Goal: Navigation & Orientation: Find specific page/section

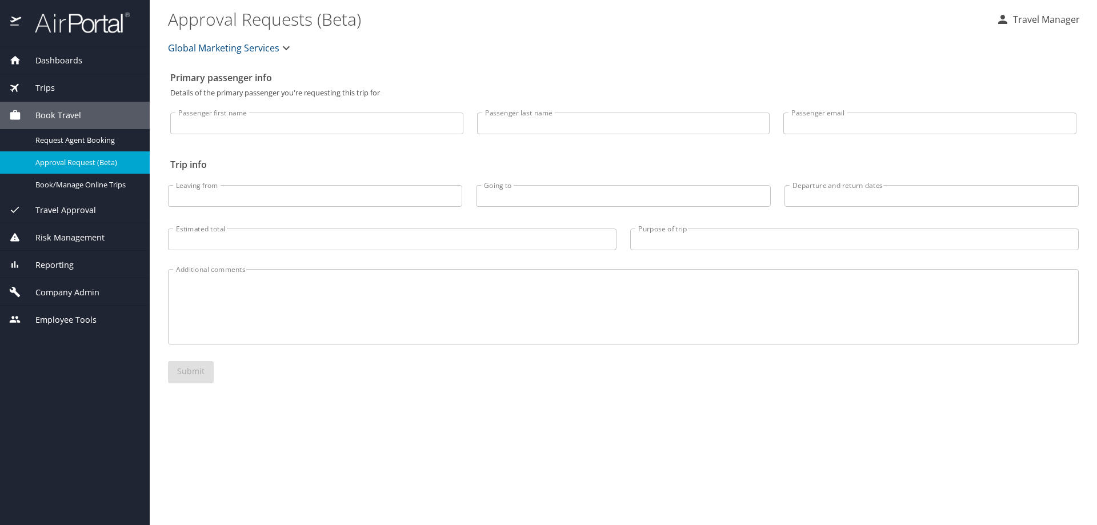
click at [464, 43] on div "Global Marketing Services" at bounding box center [623, 48] width 924 height 37
click at [51, 61] on span "Dashboards" at bounding box center [51, 60] width 61 height 13
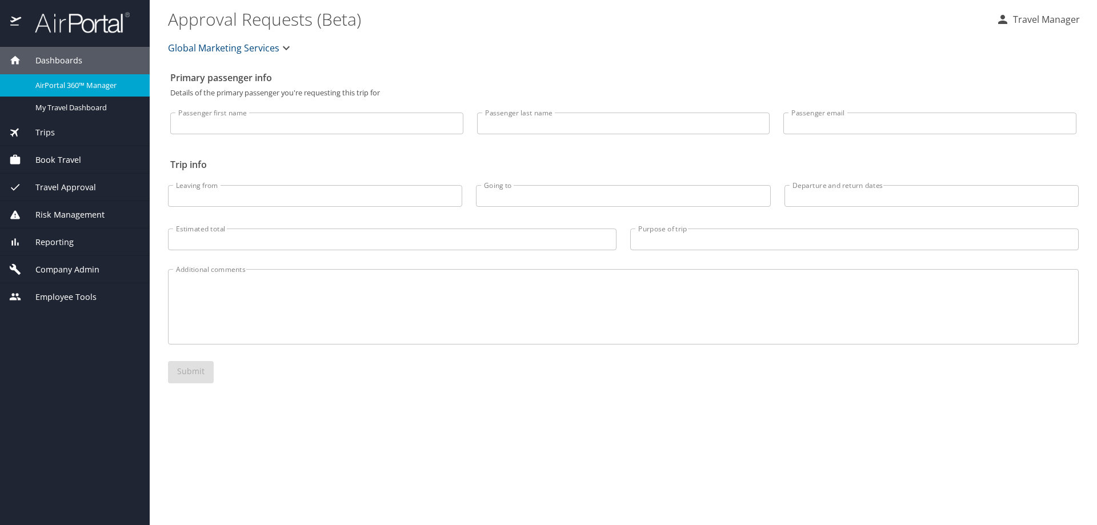
click at [53, 86] on span "AirPortal 360™ Manager" at bounding box center [85, 85] width 101 height 11
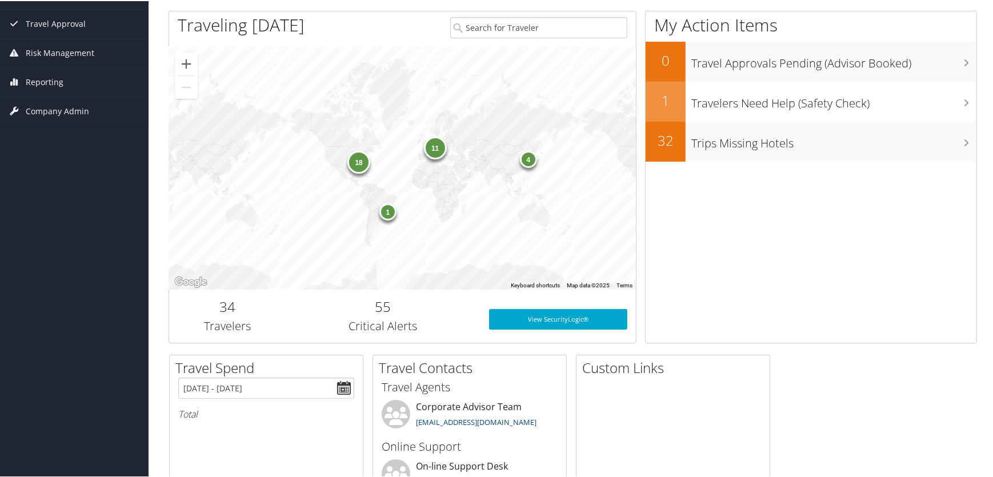
scroll to position [155, 0]
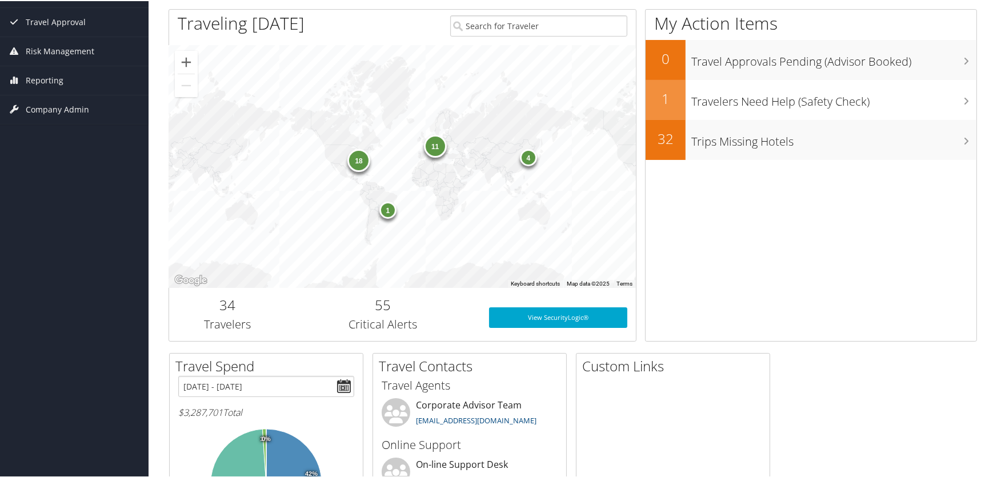
click at [525, 162] on div "4" at bounding box center [527, 156] width 17 height 17
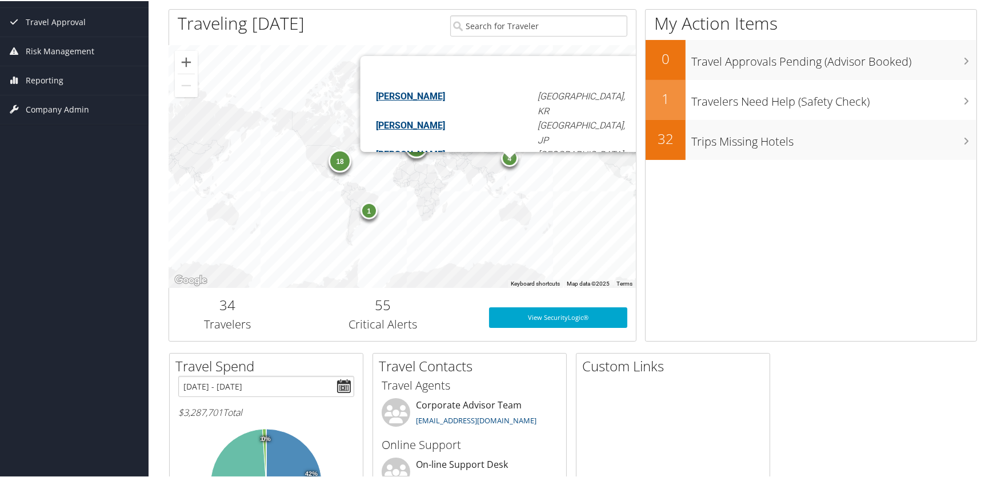
click at [371, 214] on div "1" at bounding box center [368, 209] width 17 height 17
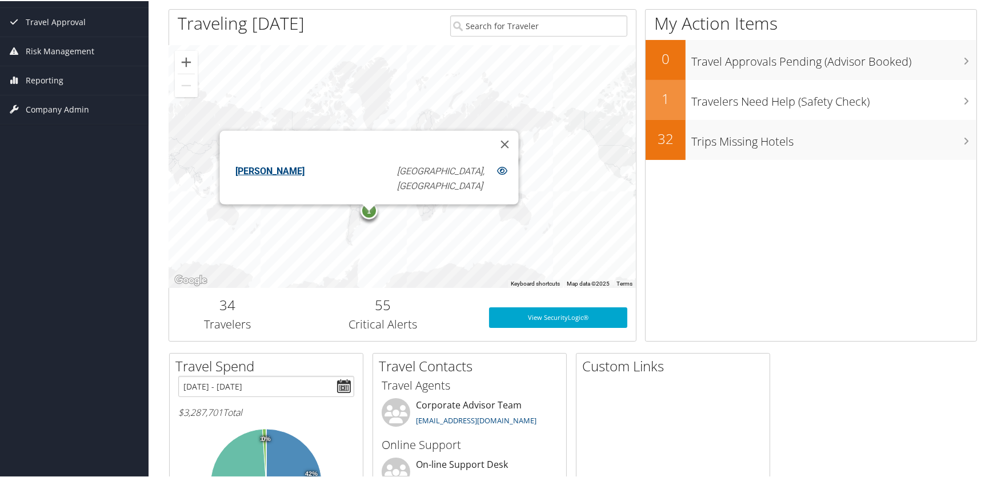
click at [411, 239] on div "11 4 18 1 Johnathan Salinas Sao Paulo, BR" at bounding box center [402, 165] width 467 height 243
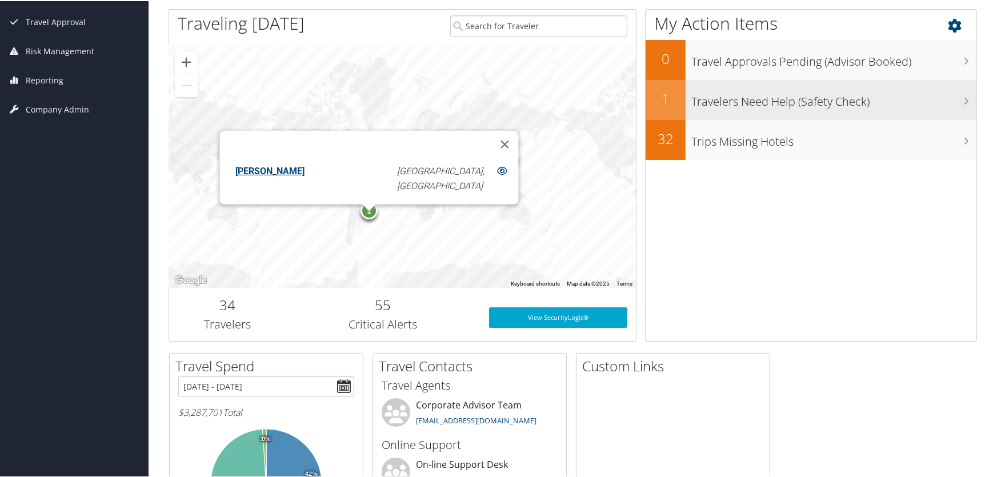
click at [742, 100] on h3 "Travelers Need Help (Safety Check)" at bounding box center [833, 98] width 285 height 22
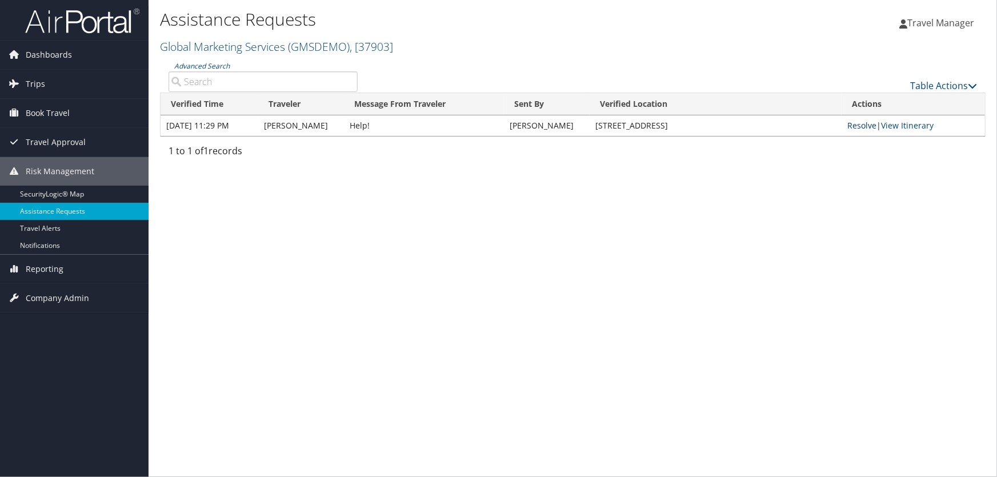
click at [857, 125] on link "Resolve" at bounding box center [861, 125] width 29 height 11
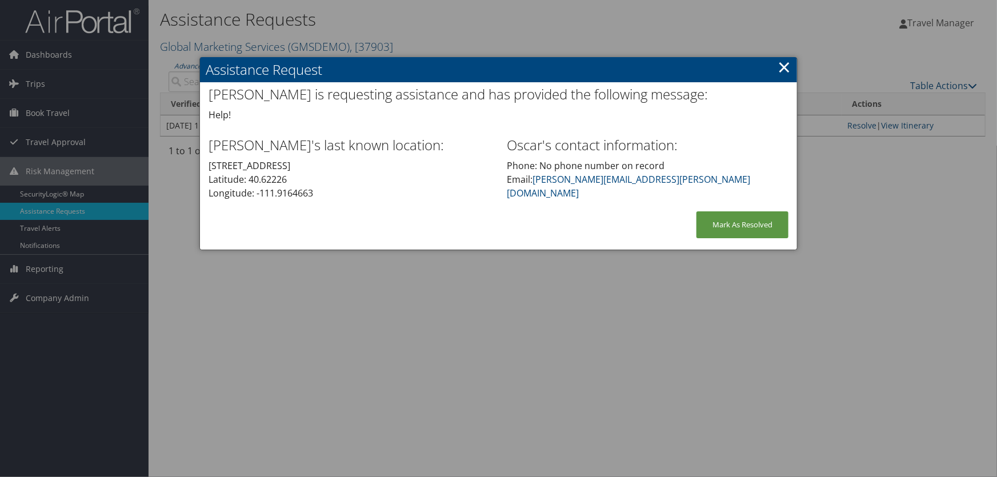
click at [782, 68] on link "×" at bounding box center [783, 66] width 13 height 23
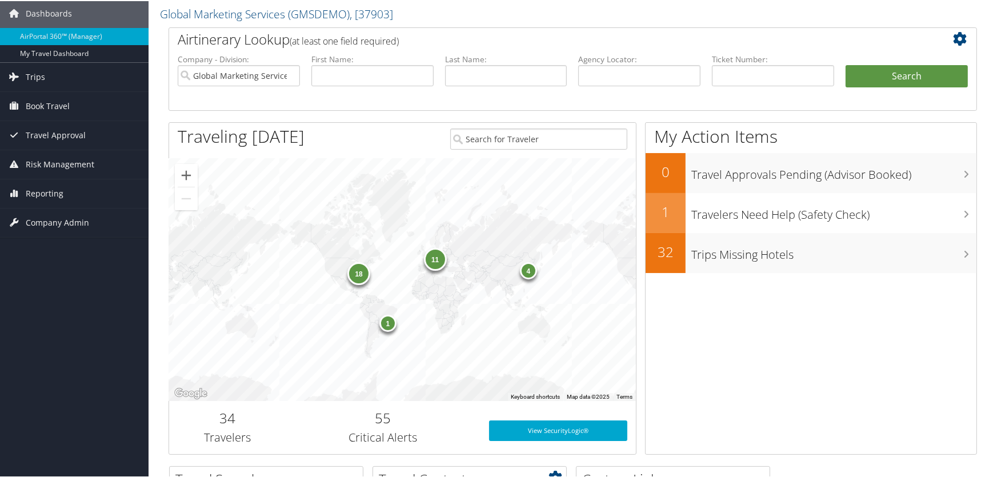
scroll to position [18, 0]
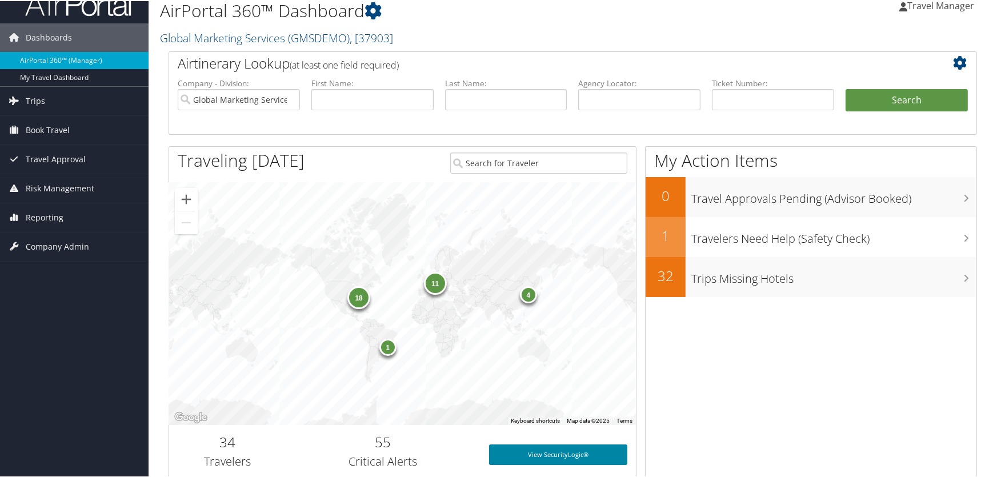
click at [545, 453] on link "View SecurityLogic®" at bounding box center [558, 453] width 138 height 21
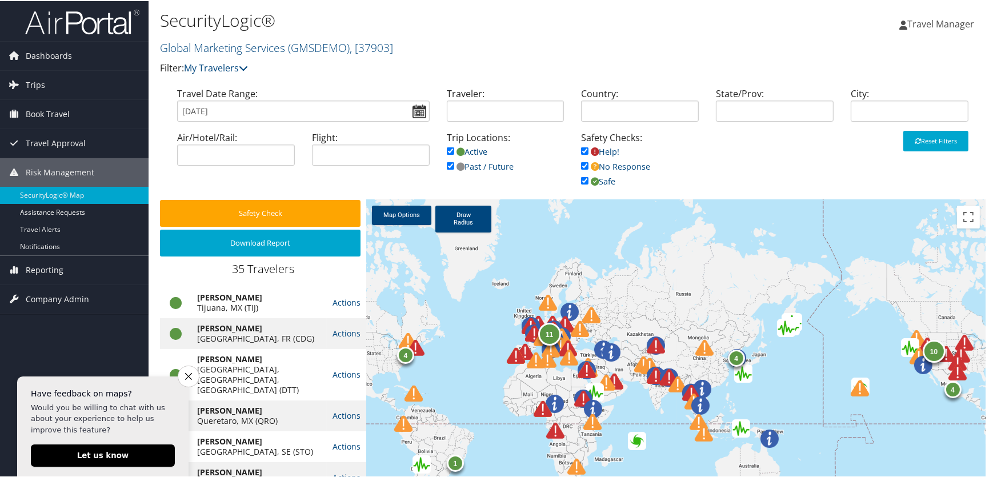
click at [511, 355] on img at bounding box center [516, 355] width 18 height 18
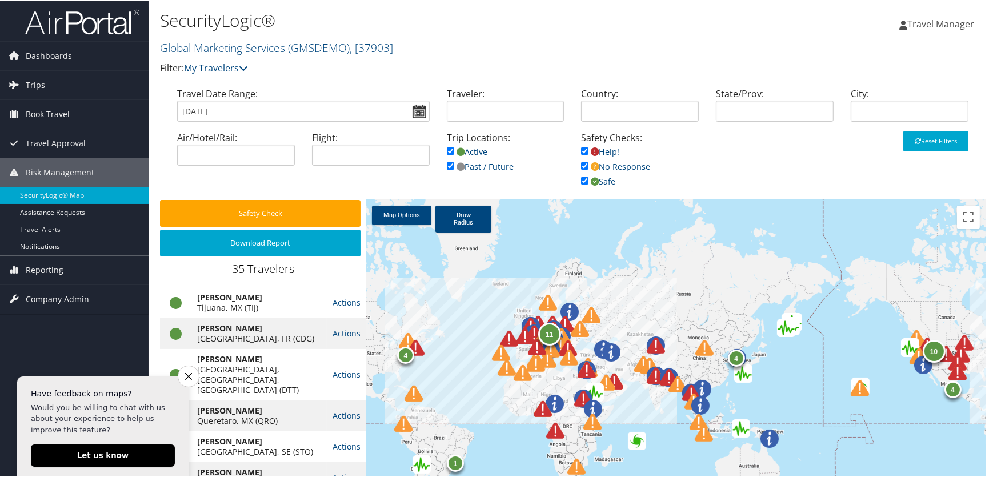
click at [509, 337] on img at bounding box center [509, 337] width 18 height 18
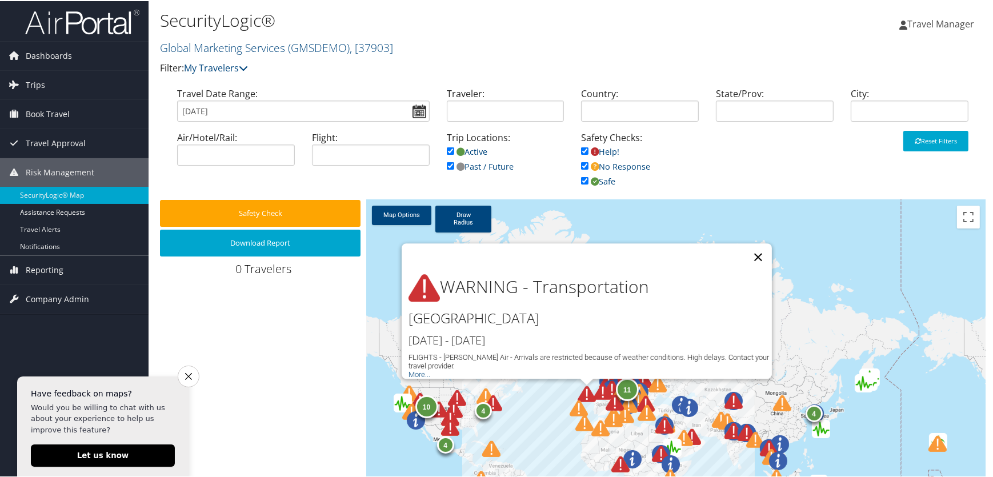
click at [753, 246] on button "Close" at bounding box center [757, 255] width 27 height 27
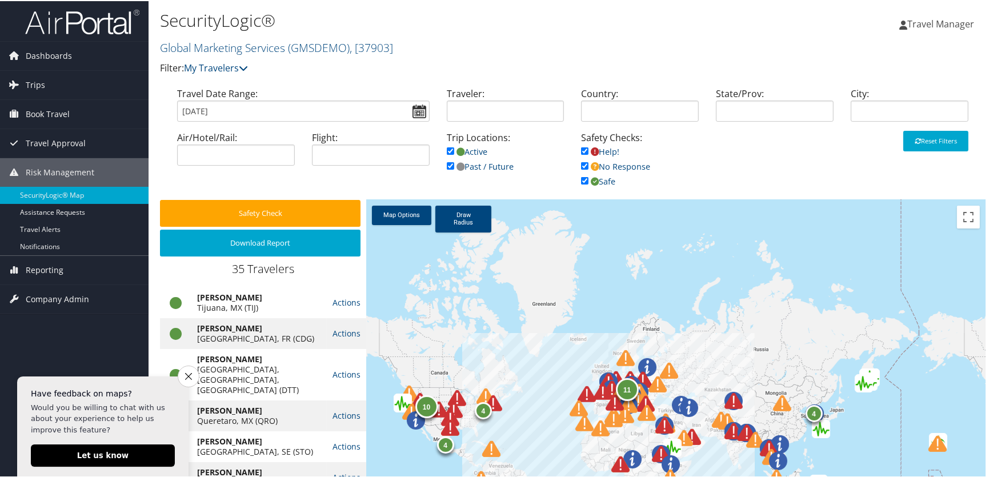
click at [728, 403] on img at bounding box center [733, 400] width 18 height 18
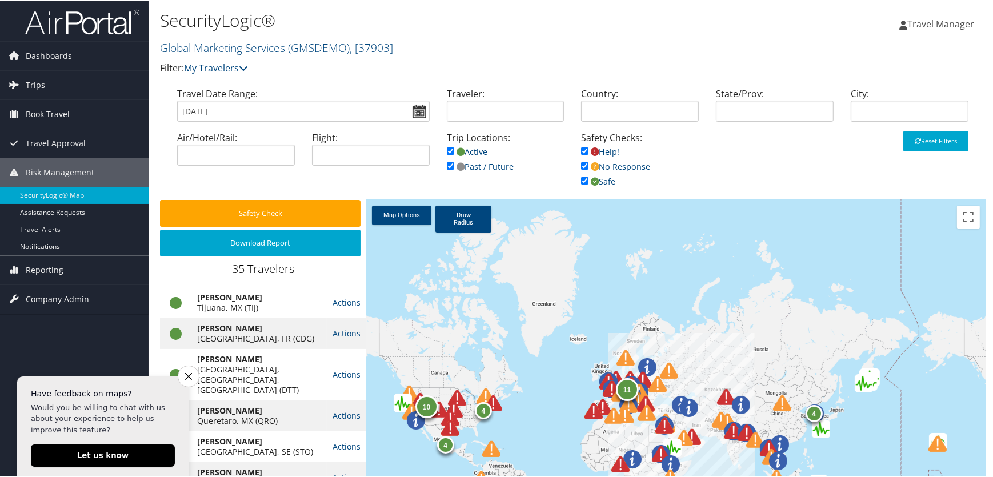
click at [723, 396] on img at bounding box center [726, 396] width 18 height 18
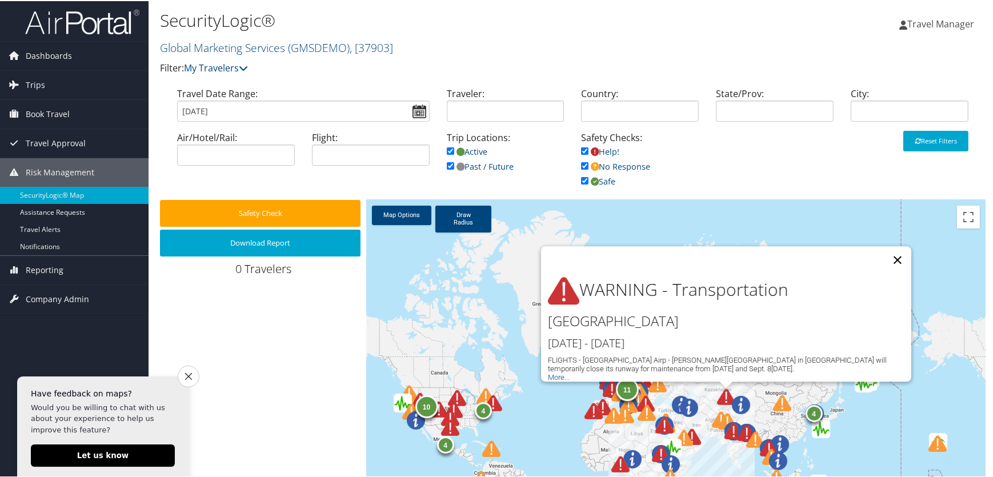
click at [893, 248] on button "Close" at bounding box center [897, 258] width 27 height 27
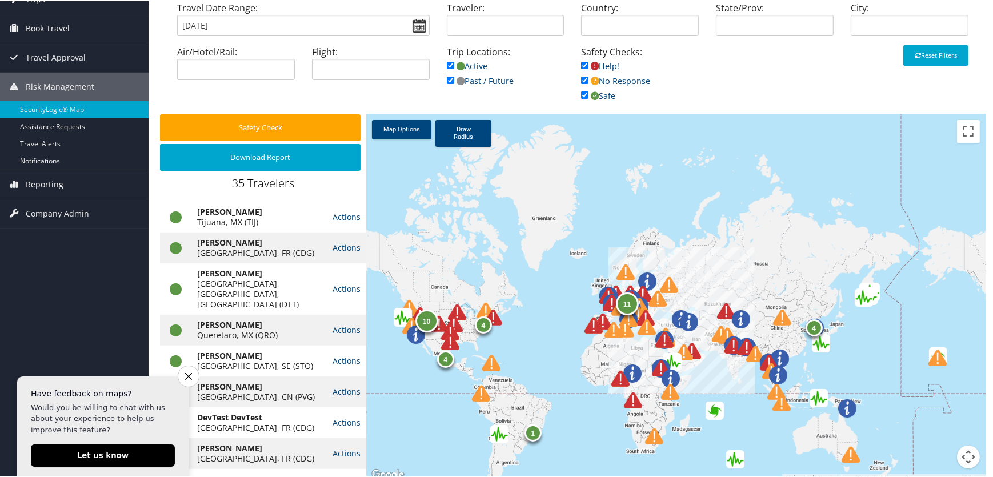
scroll to position [90, 0]
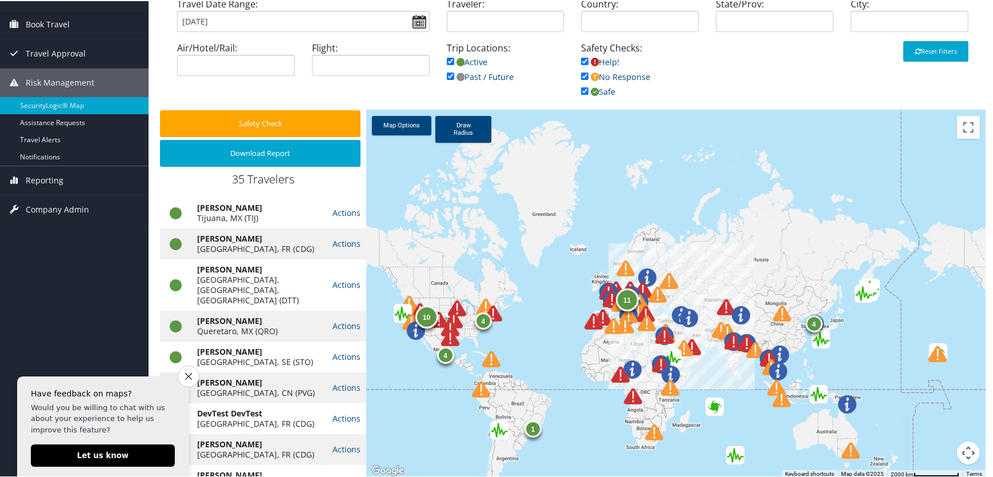
click at [493, 432] on img "Green earthquake alert (Magnitude 4.5M, Depth:169.452km) in Argentina 09/09/202…" at bounding box center [499, 429] width 18 height 18
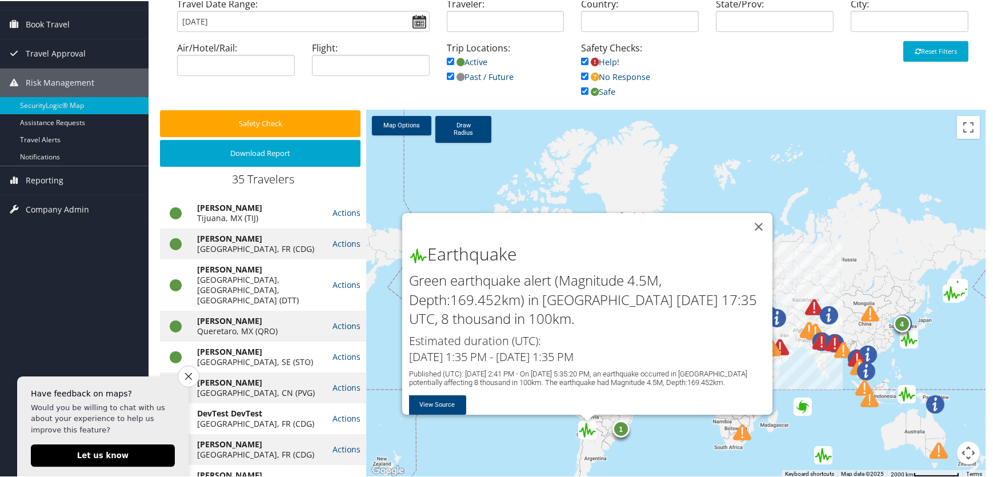
click at [659, 441] on div "4 10 11 1 4 4 Earthquake Green earthquake alert (Magnitude 4.5M, Depth:169.452k…" at bounding box center [675, 293] width 619 height 368
click at [756, 218] on button "Close" at bounding box center [758, 225] width 27 height 27
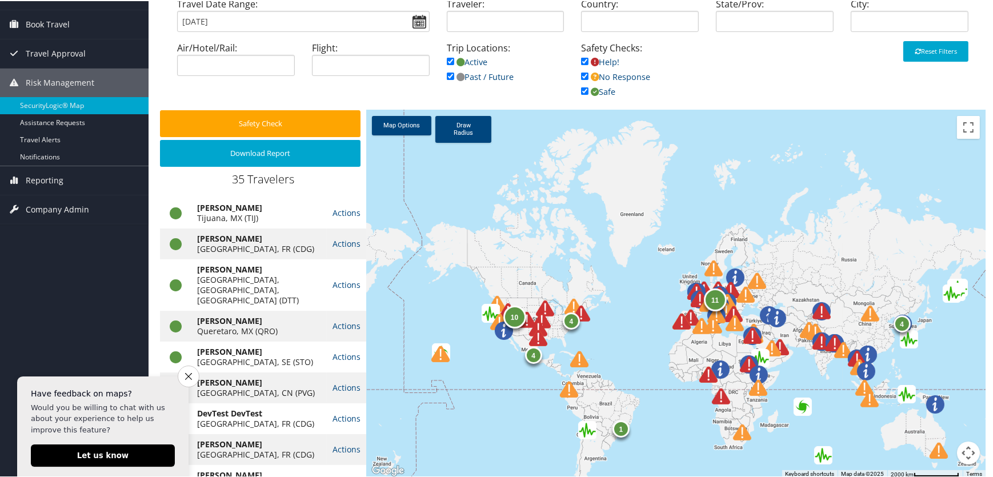
click at [900, 327] on img at bounding box center [902, 323] width 18 height 18
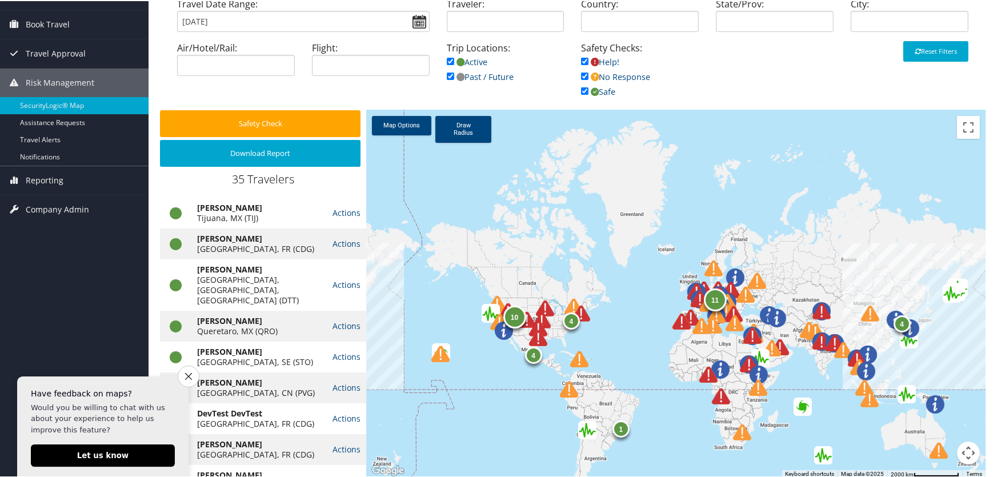
click at [902, 340] on div at bounding box center [916, 333] width 31 height 31
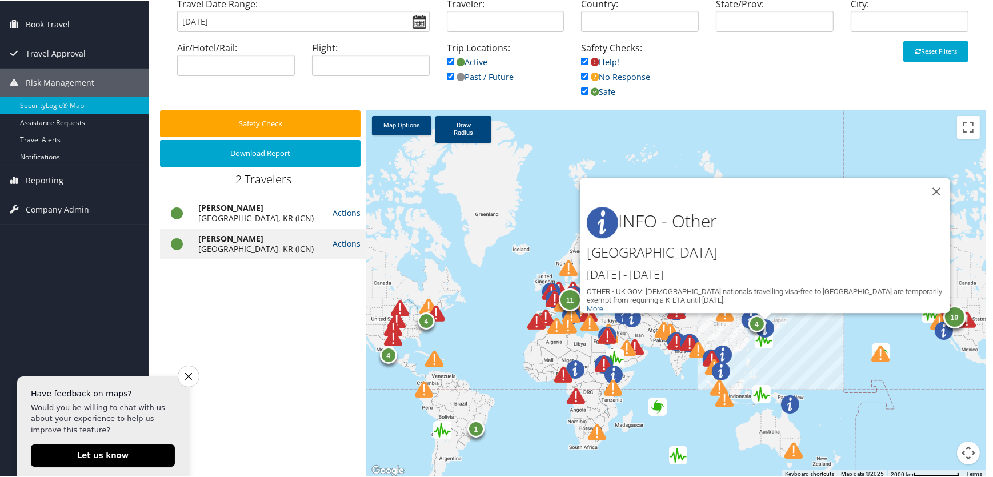
click at [868, 343] on div "4 10 11 1 4 4 INFO - Other SOUTH KOREA Dec 17th - Dec 31st OTHER - UK GOV: Brit…" at bounding box center [675, 293] width 619 height 368
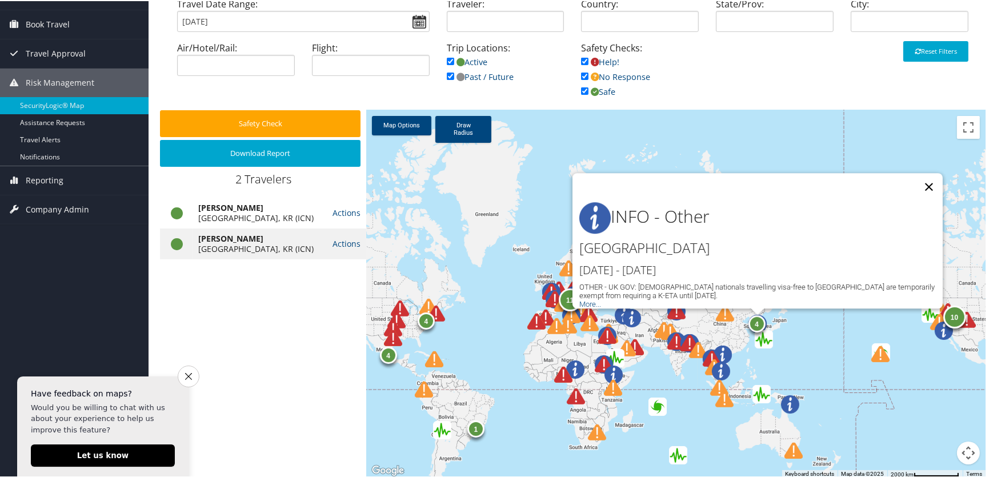
click at [926, 175] on button "Close" at bounding box center [928, 185] width 27 height 27
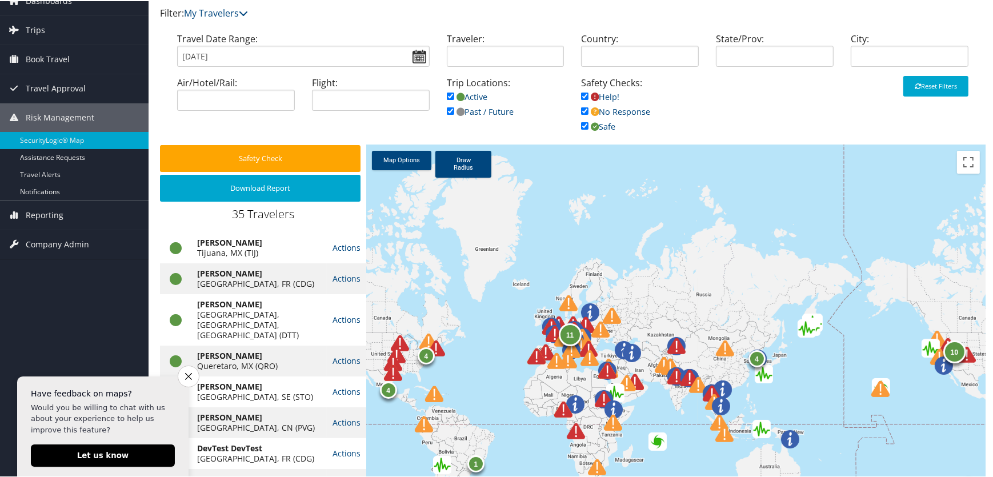
scroll to position [38, 0]
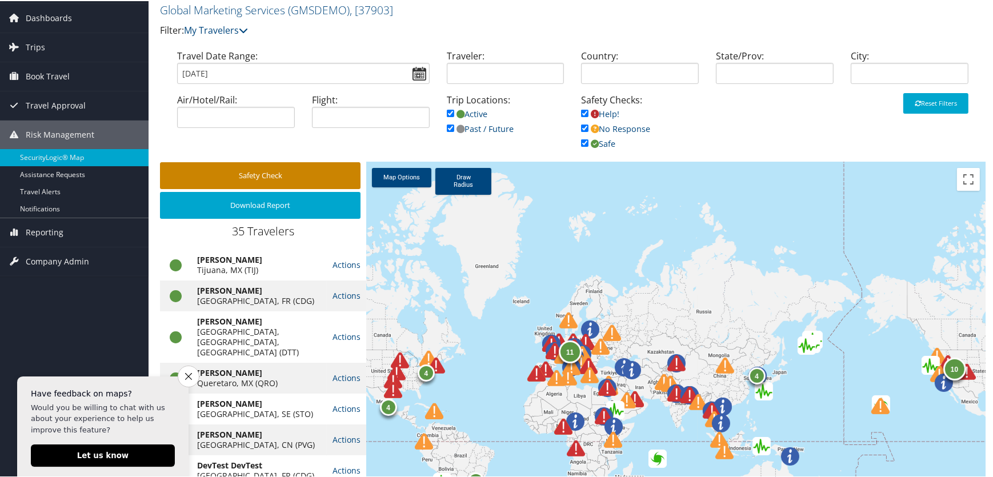
click at [284, 171] on button "Safety Check" at bounding box center [260, 174] width 200 height 27
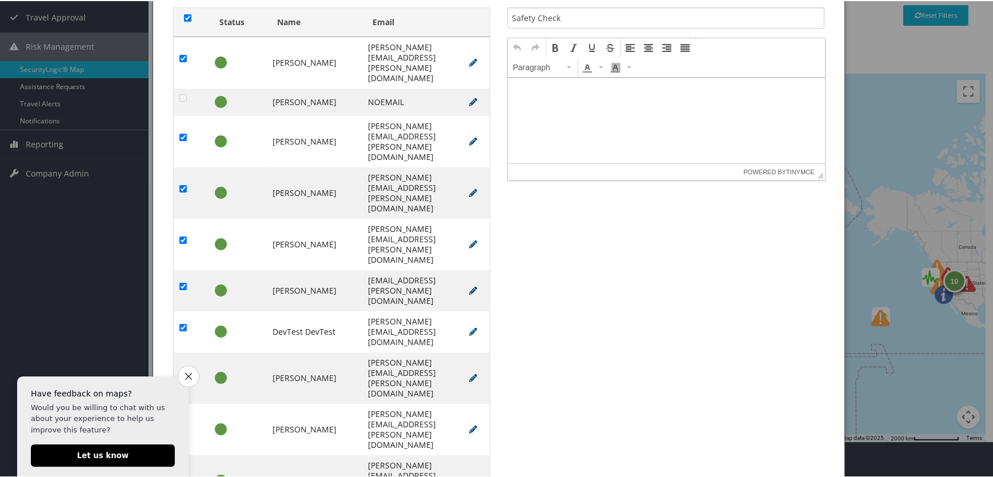
scroll to position [0, 0]
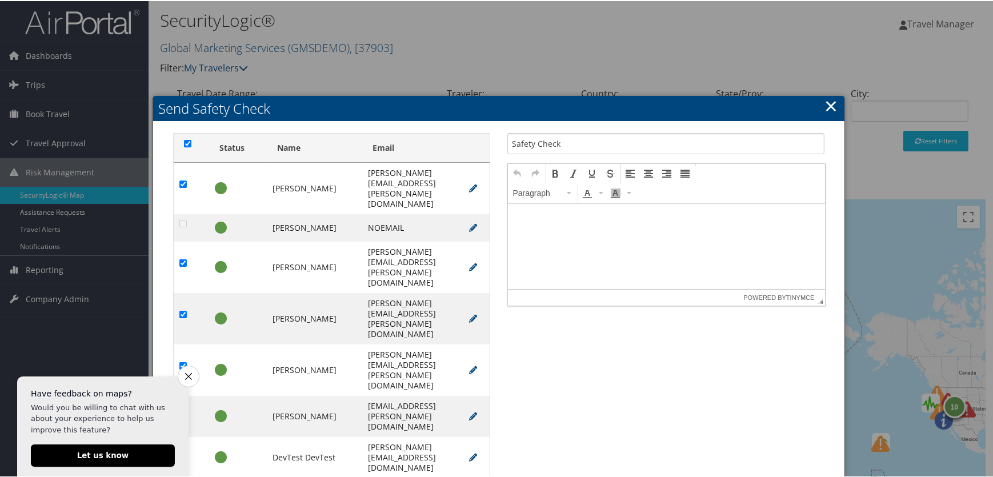
click at [830, 108] on link "×" at bounding box center [831, 104] width 13 height 23
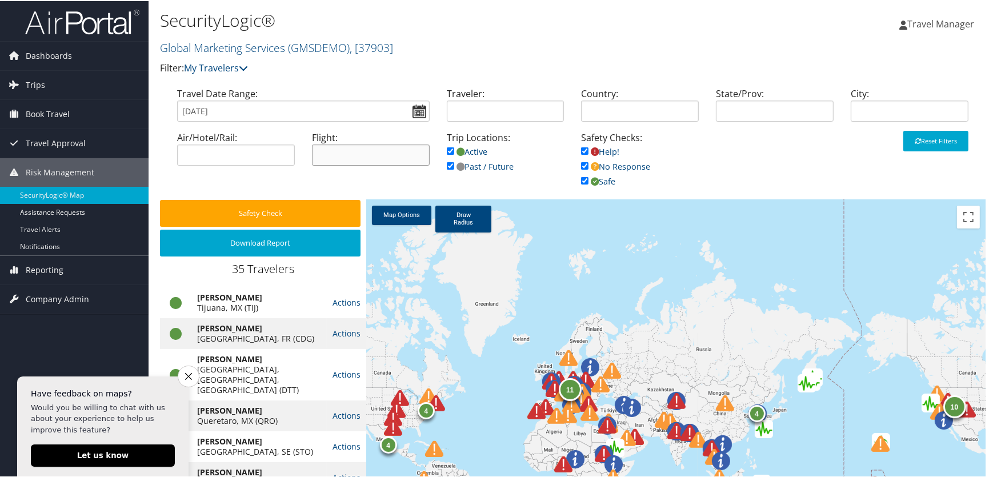
click at [330, 158] on input "search" at bounding box center [371, 153] width 118 height 21
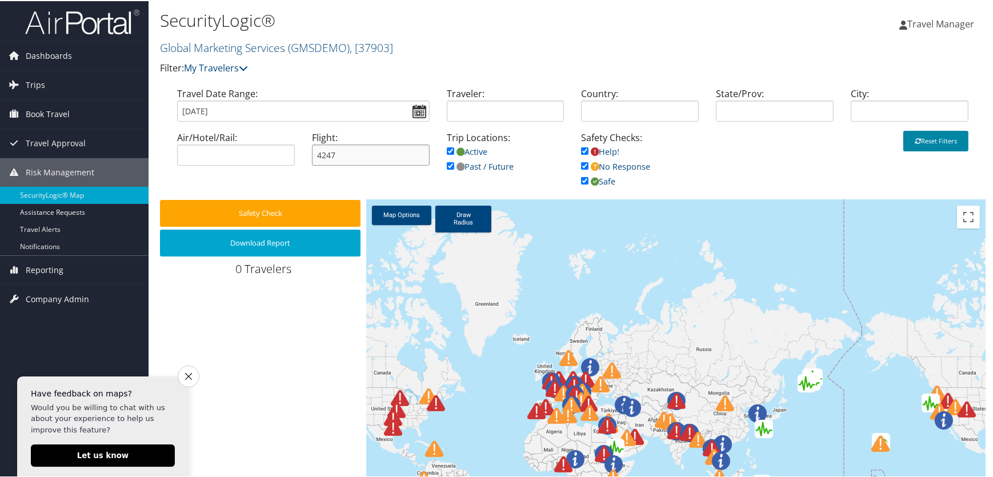
type input "4247"
click at [911, 144] on button "Reset Filters" at bounding box center [935, 140] width 65 height 21
type input "09/10/2025"
checkbox input "true"
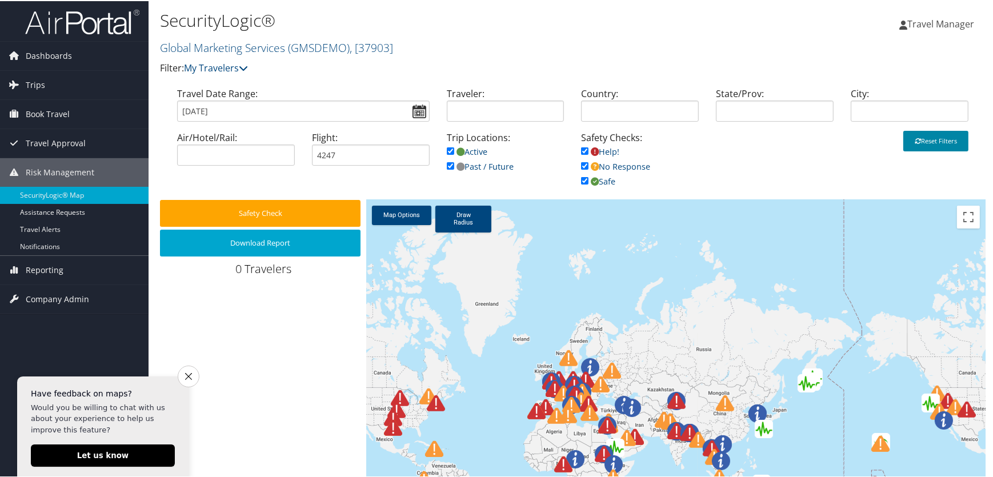
checkbox input "true"
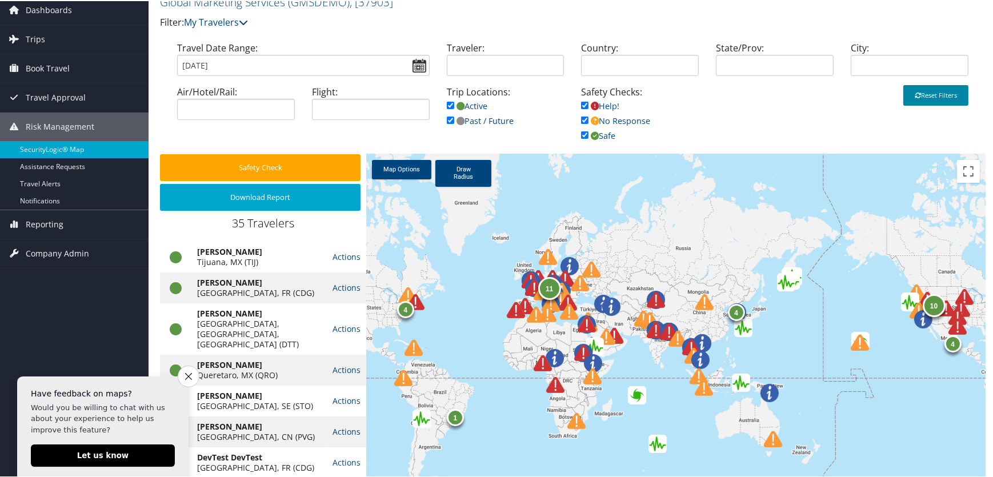
scroll to position [90, 0]
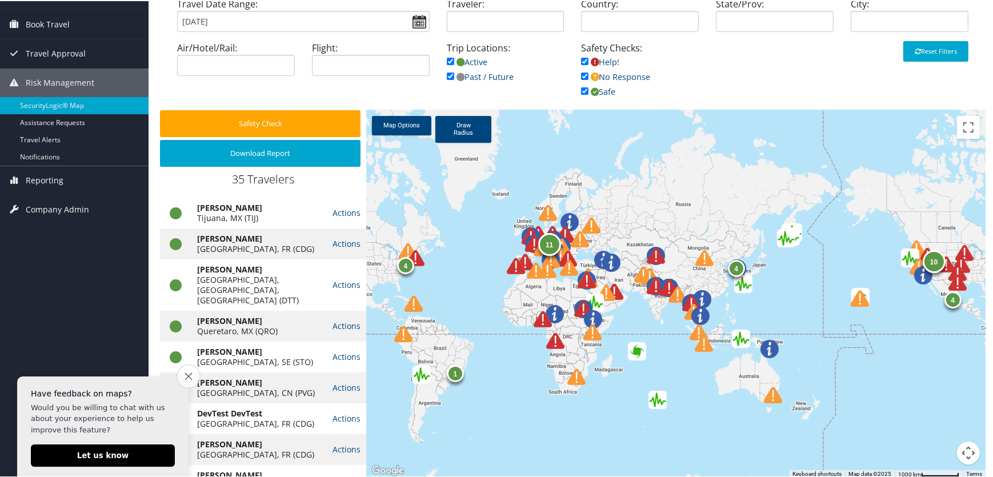
click at [184, 375] on icon "Close survey" at bounding box center [187, 374] width 7 height 7
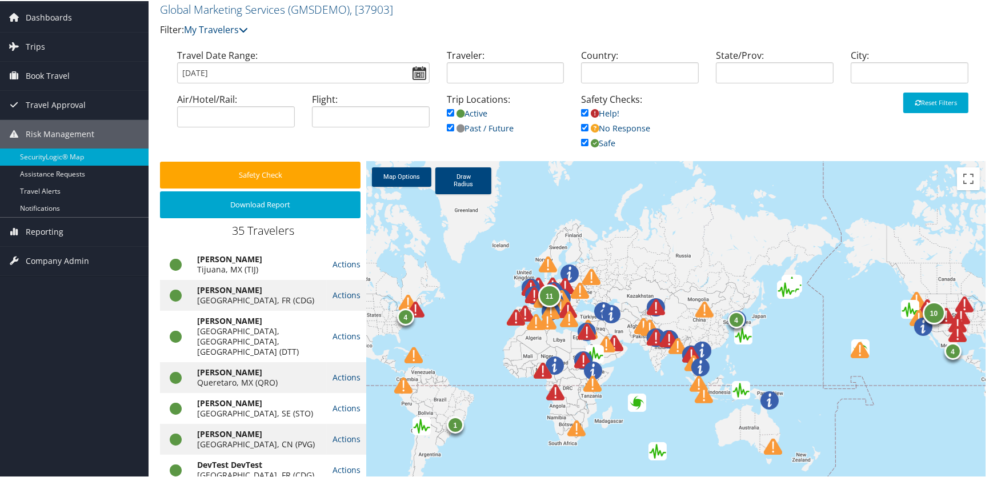
scroll to position [0, 0]
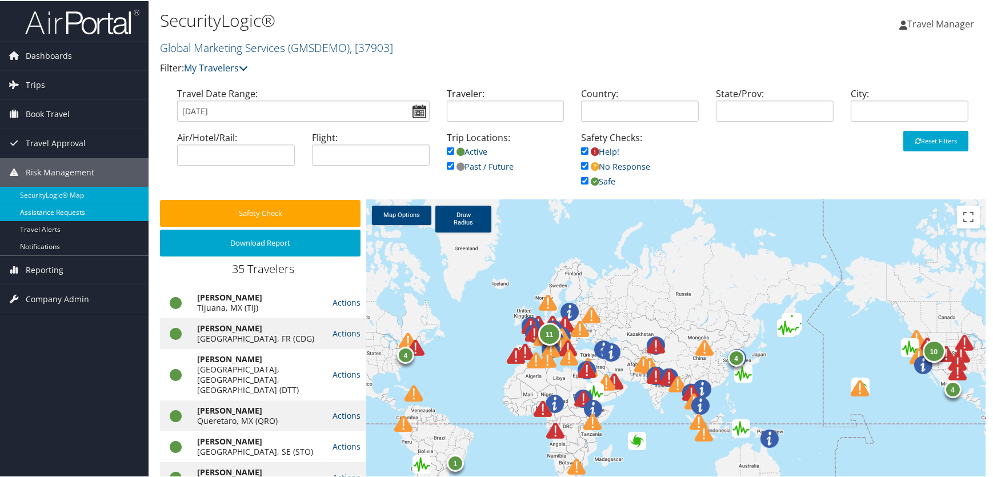
click at [49, 212] on link "Assistance Requests" at bounding box center [74, 211] width 148 height 17
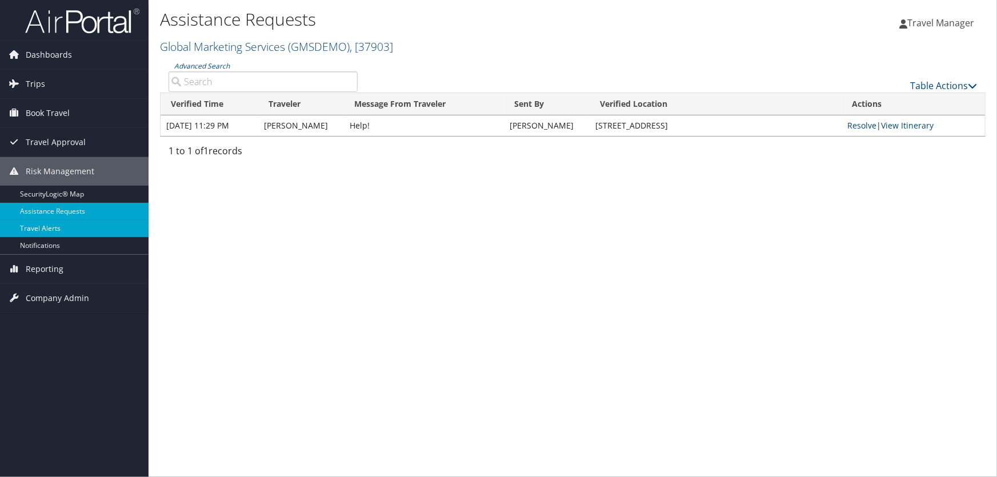
click at [35, 228] on link "Travel Alerts" at bounding box center [74, 228] width 148 height 17
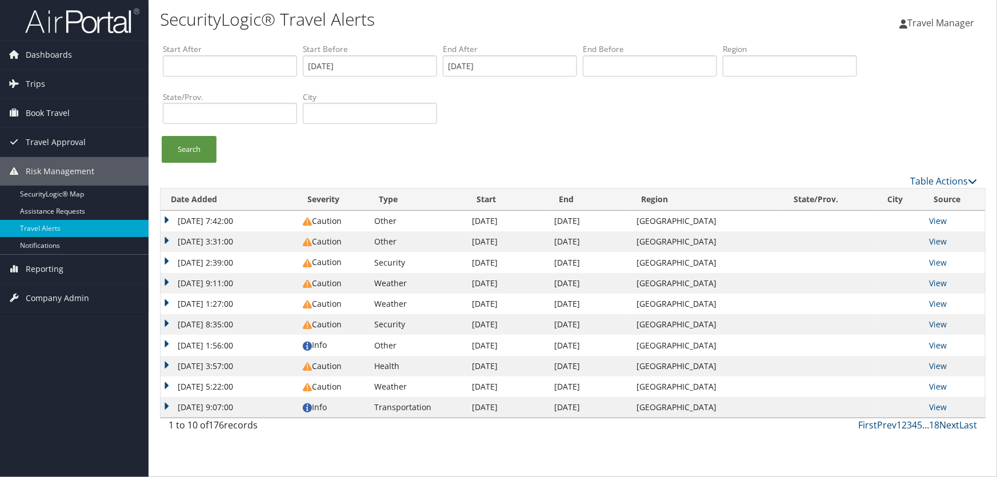
click at [948, 423] on link "Next" at bounding box center [949, 425] width 20 height 13
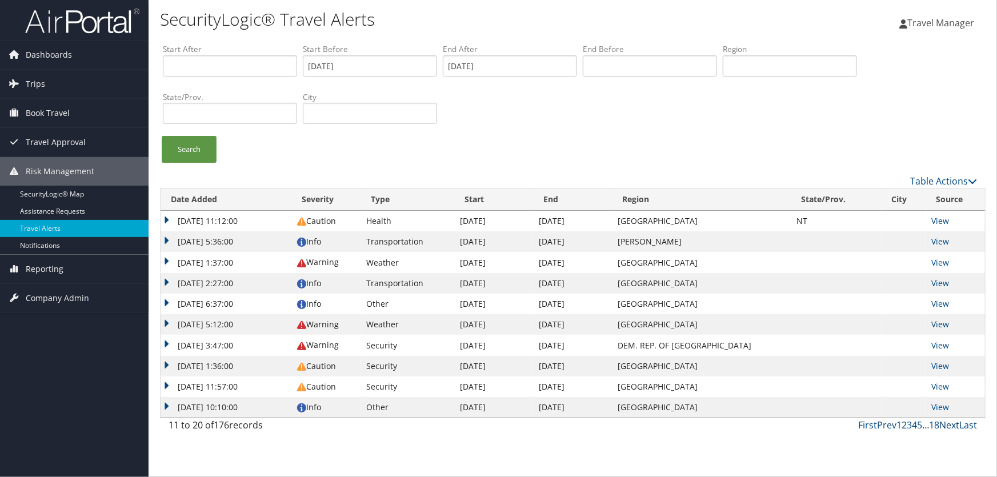
click at [946, 423] on link "Next" at bounding box center [949, 425] width 20 height 13
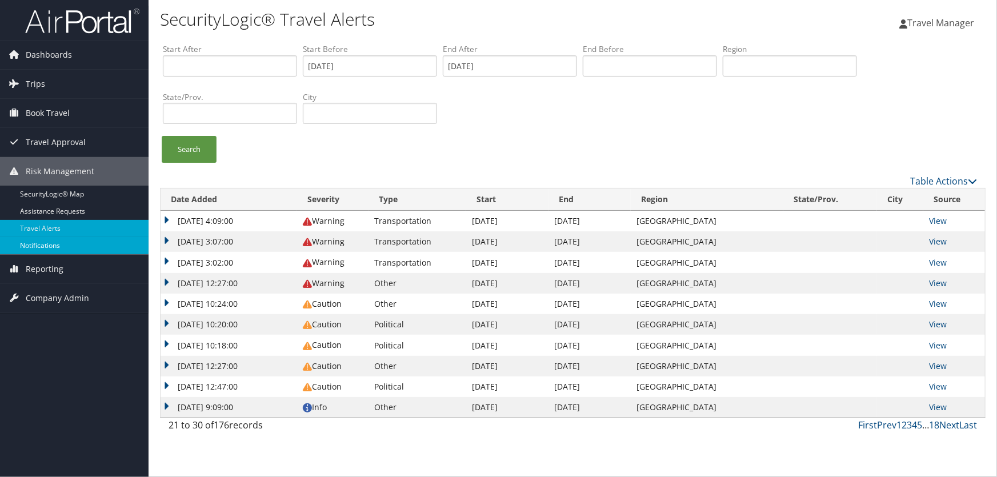
click at [69, 243] on link "Notifications" at bounding box center [74, 245] width 148 height 17
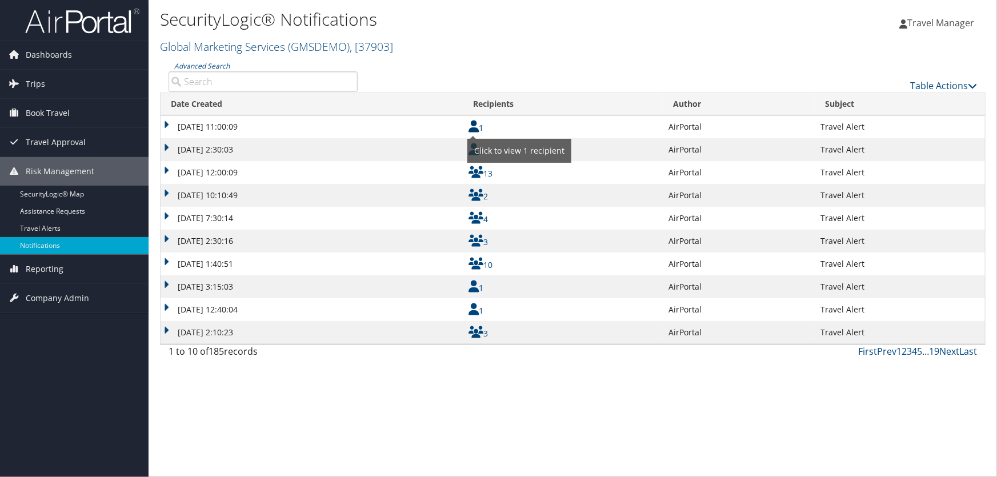
click at [472, 127] on icon at bounding box center [473, 127] width 10 height 12
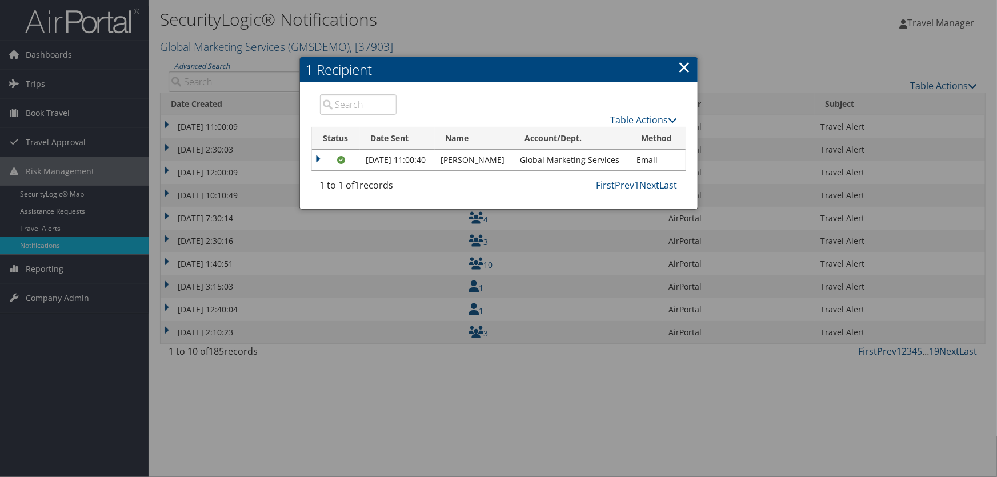
click at [315, 159] on td at bounding box center [336, 160] width 48 height 21
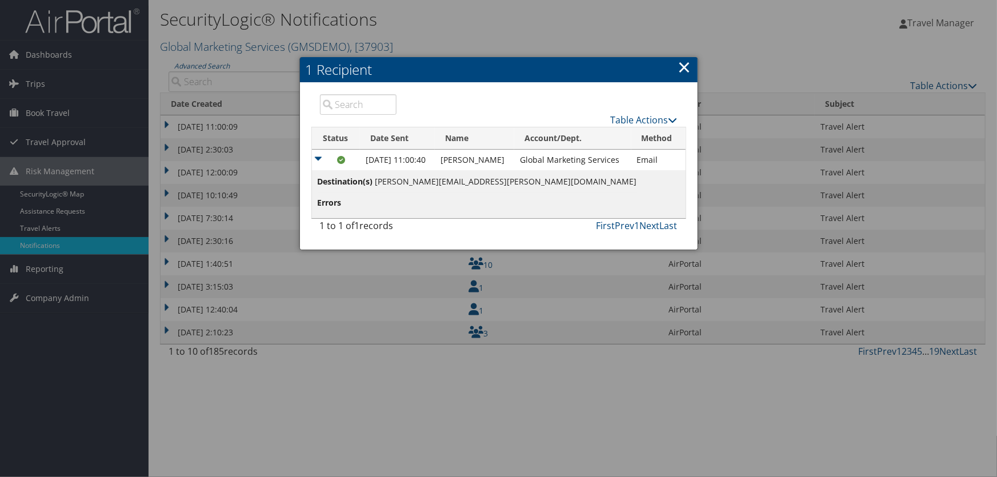
click at [684, 68] on link "×" at bounding box center [684, 66] width 13 height 23
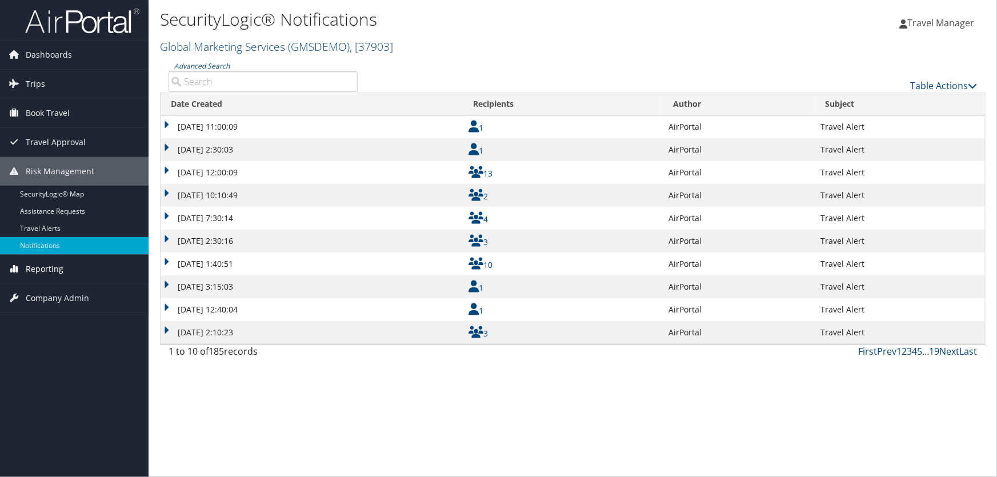
click at [48, 273] on span "Reporting" at bounding box center [45, 269] width 38 height 29
click at [47, 288] on link "Unused Tickets" at bounding box center [74, 291] width 148 height 17
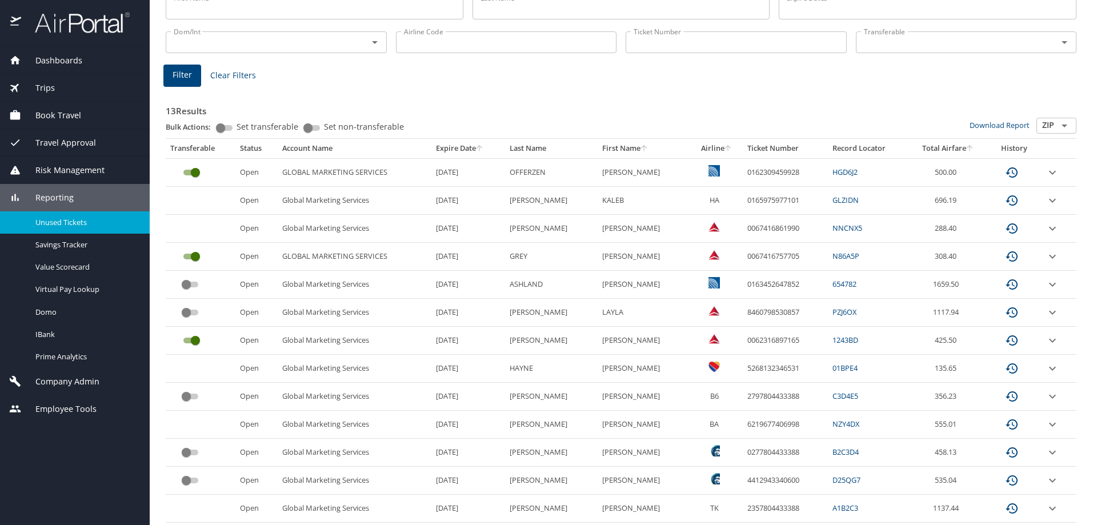
scroll to position [139, 0]
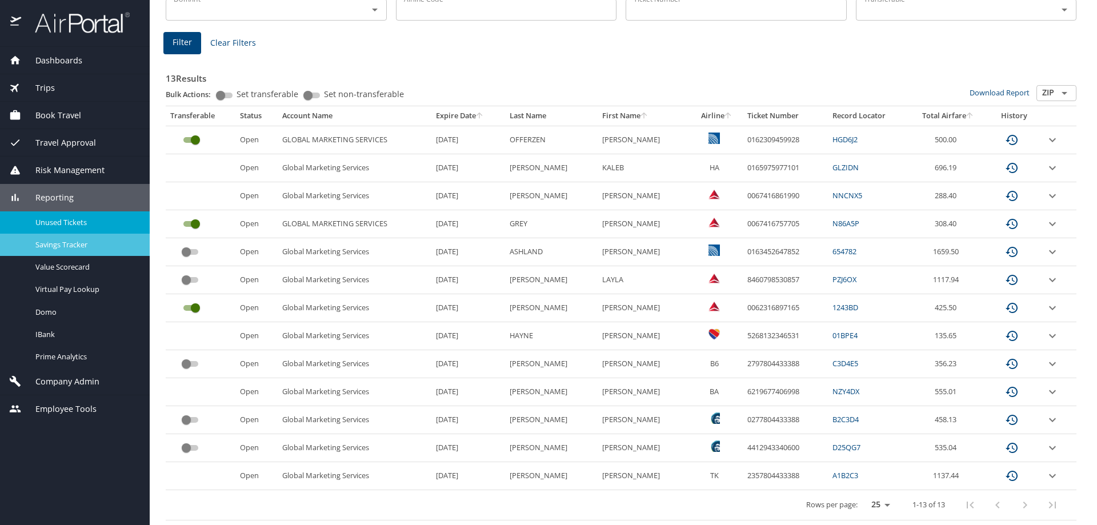
click at [88, 241] on span "Savings Tracker" at bounding box center [85, 244] width 101 height 11
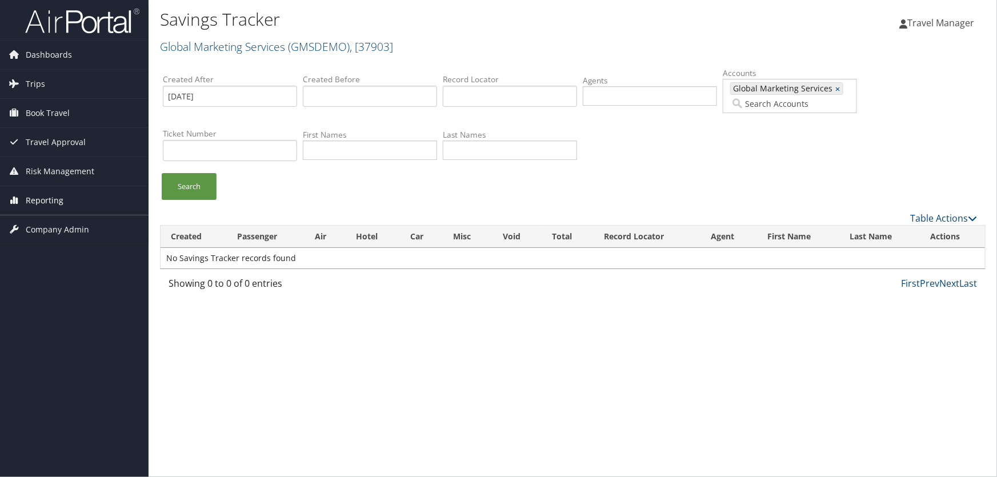
click at [46, 206] on span "Reporting" at bounding box center [45, 200] width 38 height 29
click at [35, 199] on span "Reporting" at bounding box center [45, 200] width 38 height 29
click at [34, 197] on span "Reporting" at bounding box center [45, 200] width 38 height 29
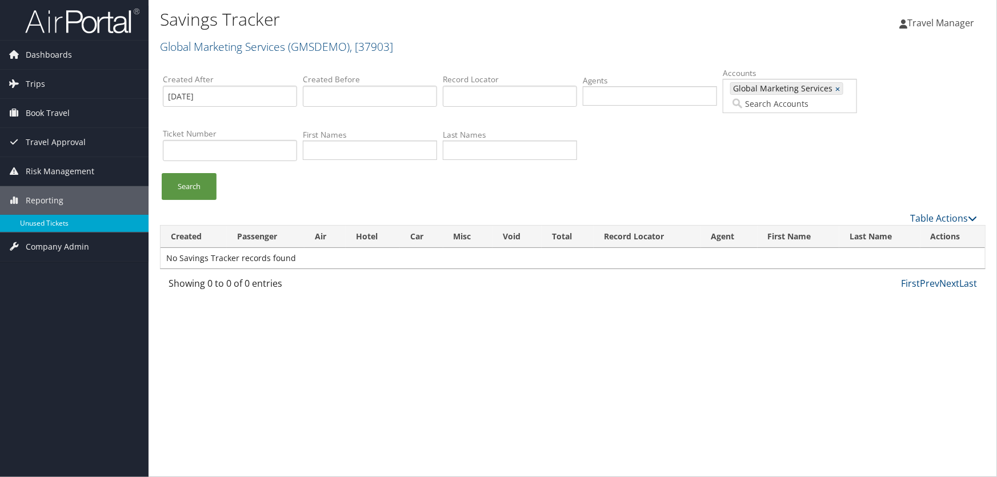
click at [36, 222] on link "Unused Tickets" at bounding box center [74, 223] width 148 height 17
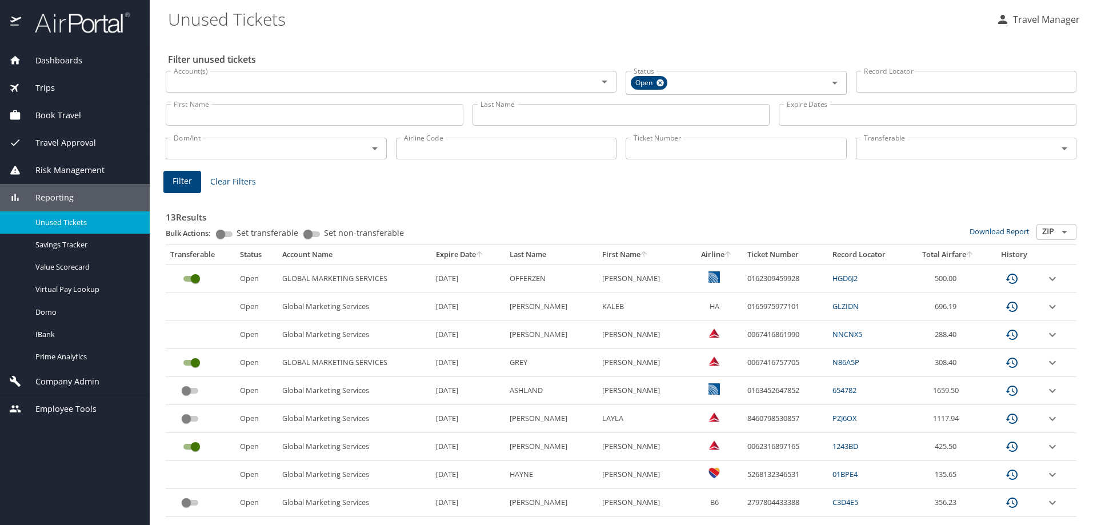
click at [62, 380] on span "Company Admin" at bounding box center [60, 381] width 78 height 13
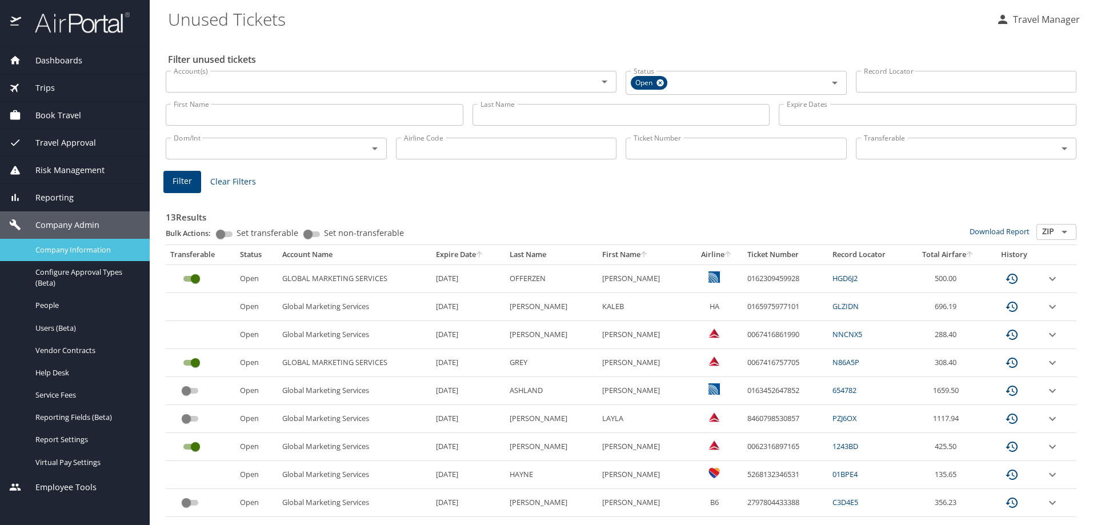
click at [83, 250] on span "Company Information" at bounding box center [85, 249] width 101 height 11
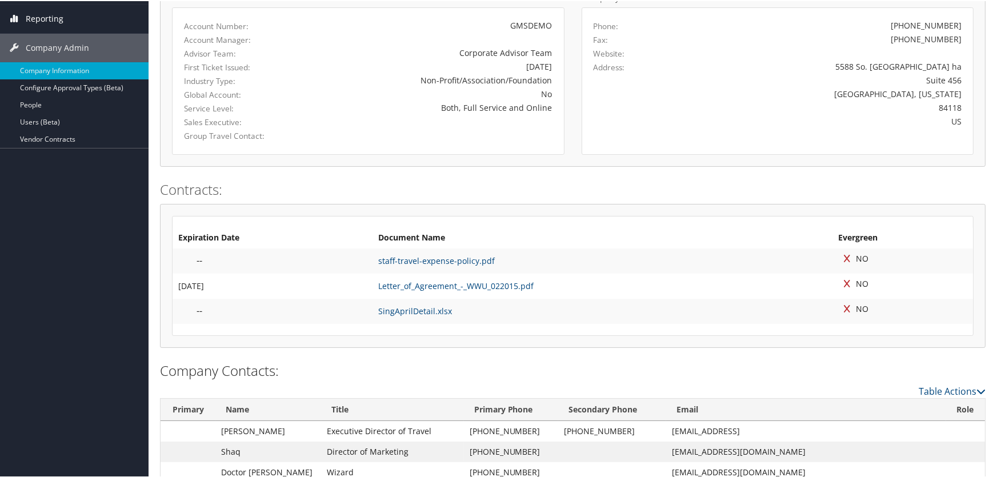
scroll to position [123, 0]
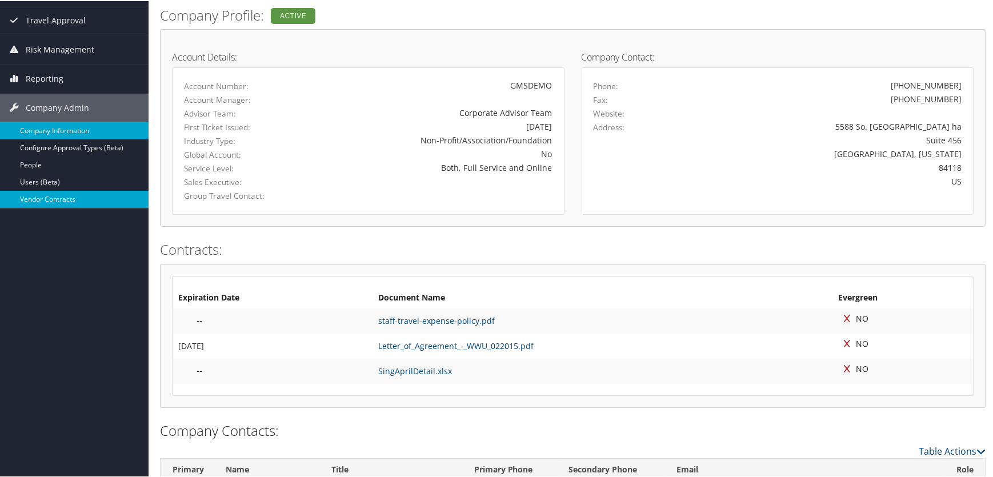
click at [60, 198] on link "Vendor Contracts" at bounding box center [74, 198] width 148 height 17
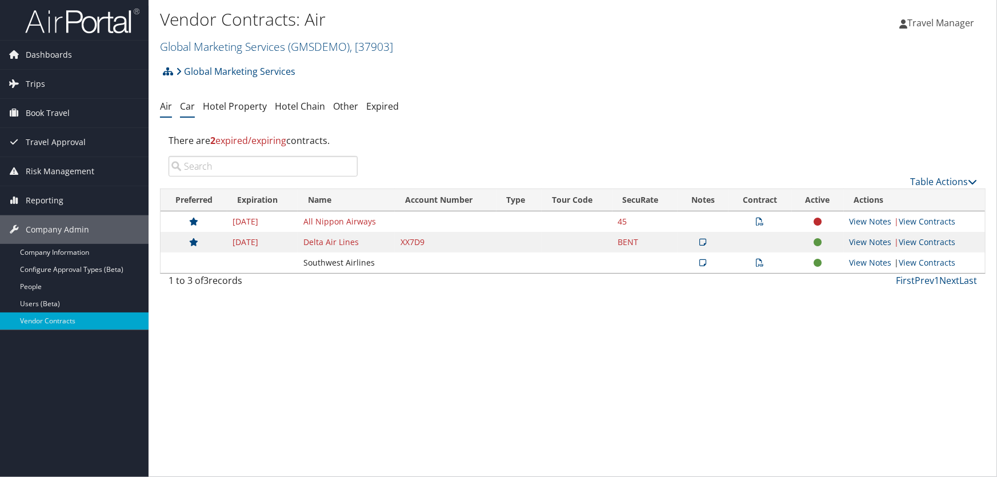
click at [191, 103] on link "Car" at bounding box center [187, 106] width 15 height 13
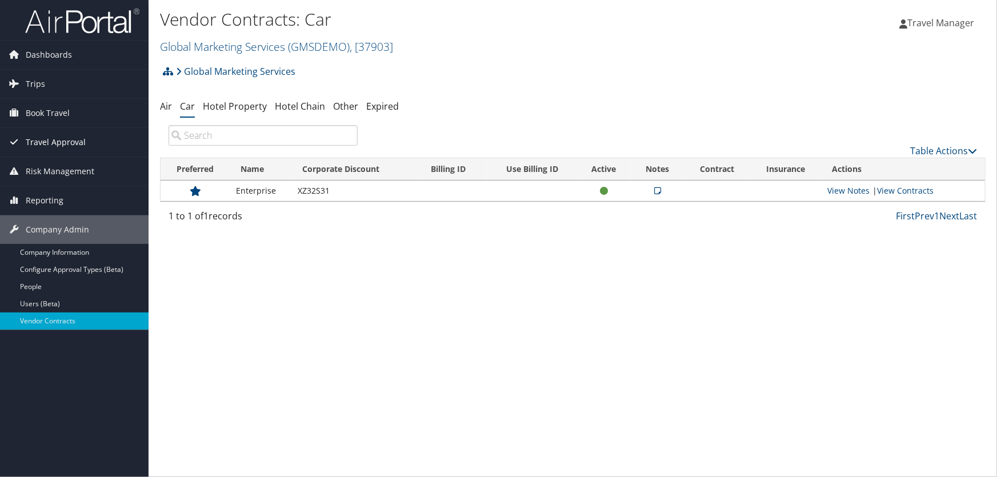
click at [50, 142] on span "Travel Approval" at bounding box center [56, 142] width 60 height 29
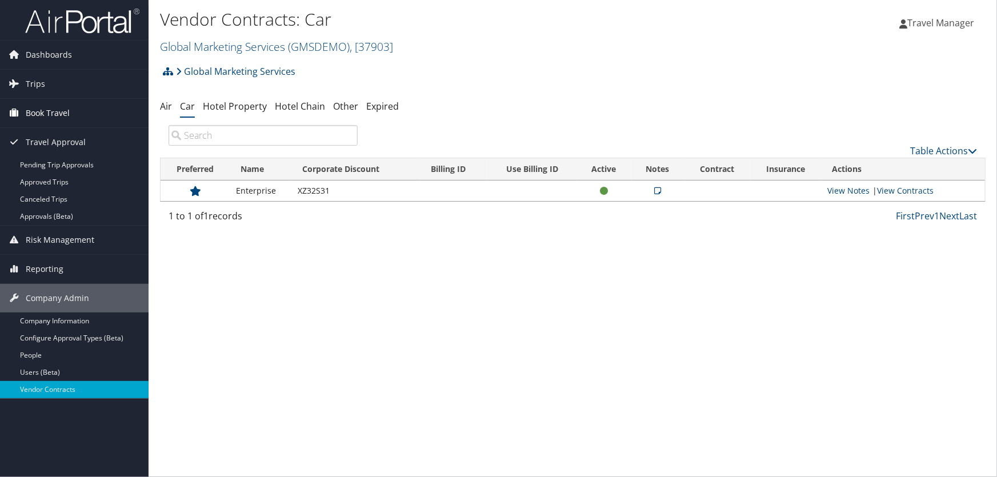
click at [35, 111] on span "Book Travel" at bounding box center [48, 113] width 44 height 29
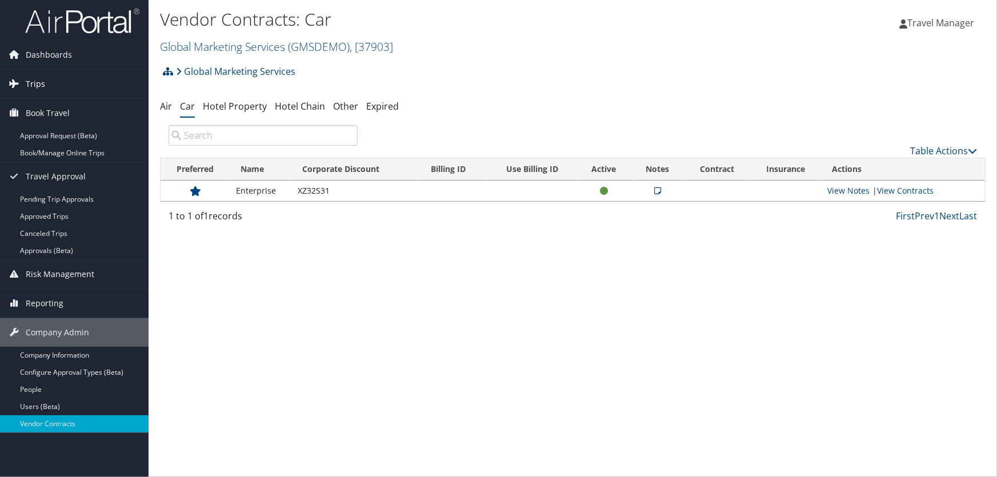
click at [38, 86] on span "Trips" at bounding box center [35, 84] width 19 height 29
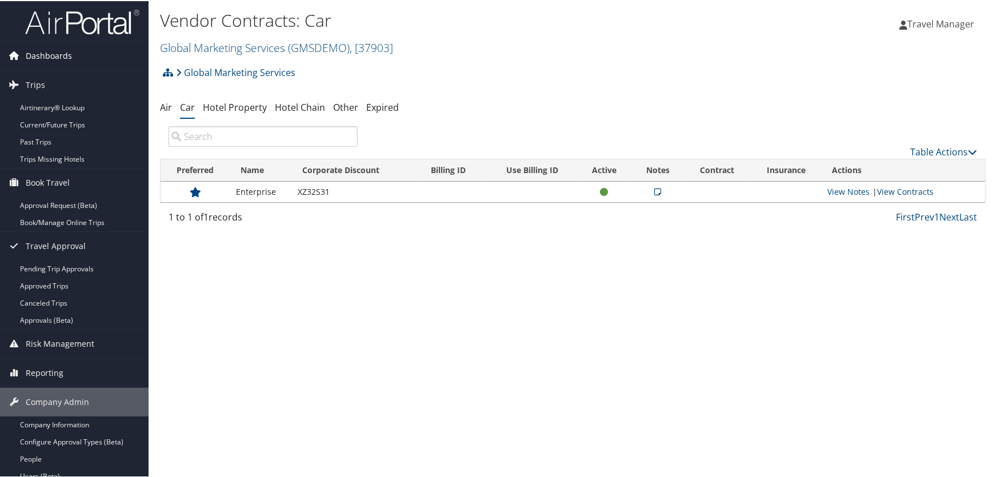
click at [39, 54] on span "Dashboards" at bounding box center [49, 55] width 46 height 29
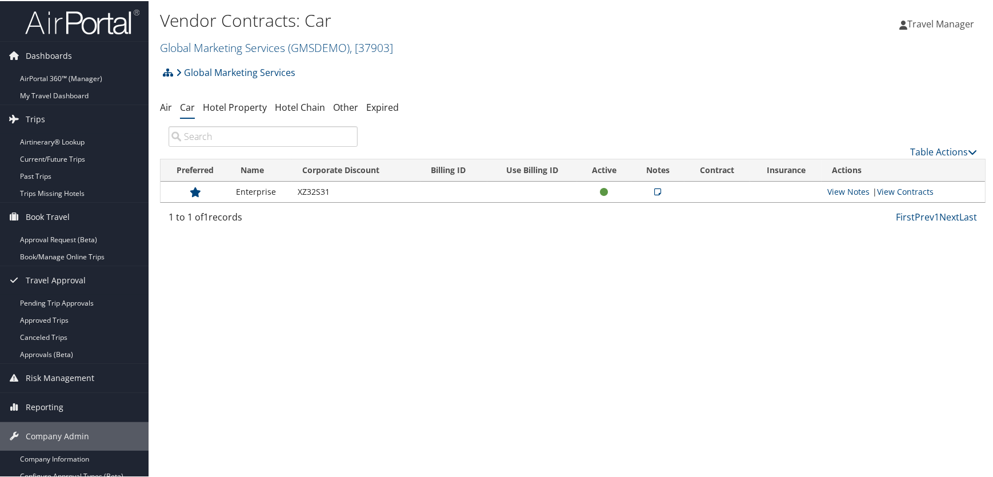
click at [491, 62] on div "Global Marketing Services Account Structure Global Marketing Services (GMSDEMO)…" at bounding box center [572, 75] width 825 height 31
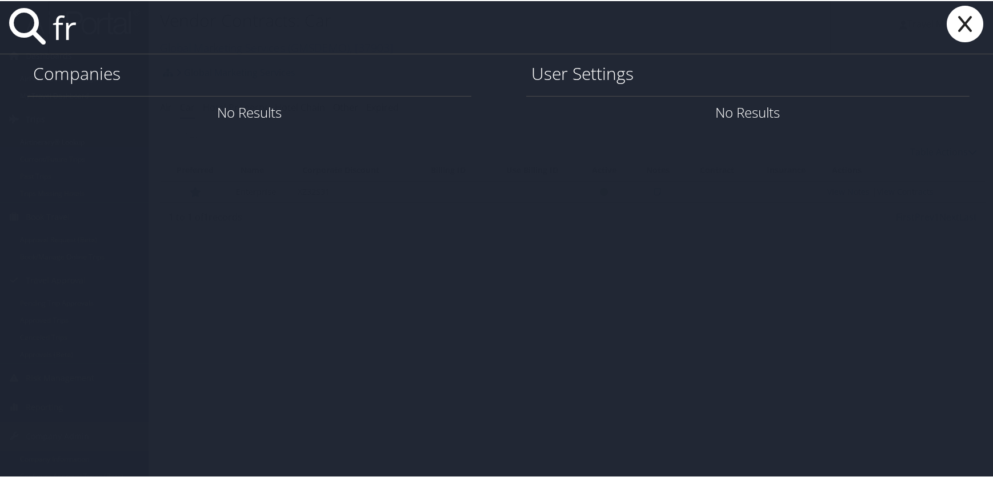
type input "f"
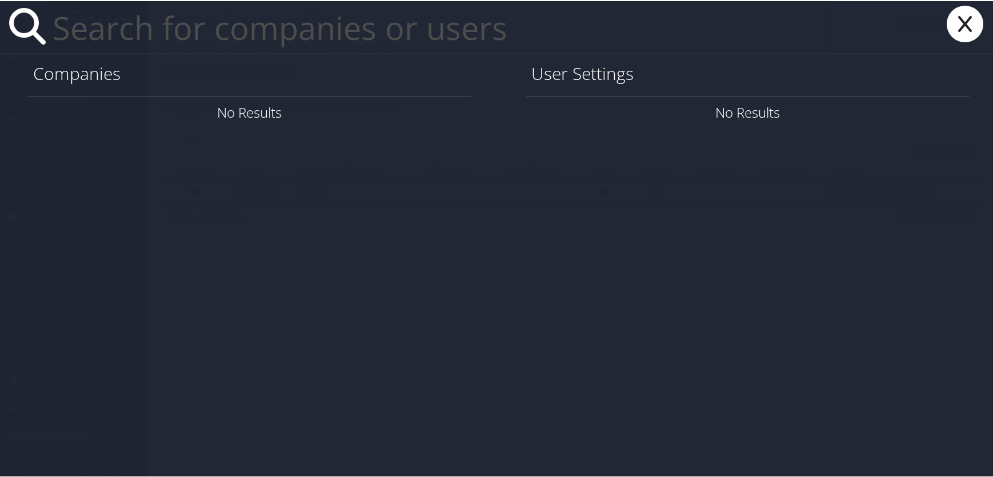
click at [958, 32] on icon at bounding box center [965, 23] width 46 height 37
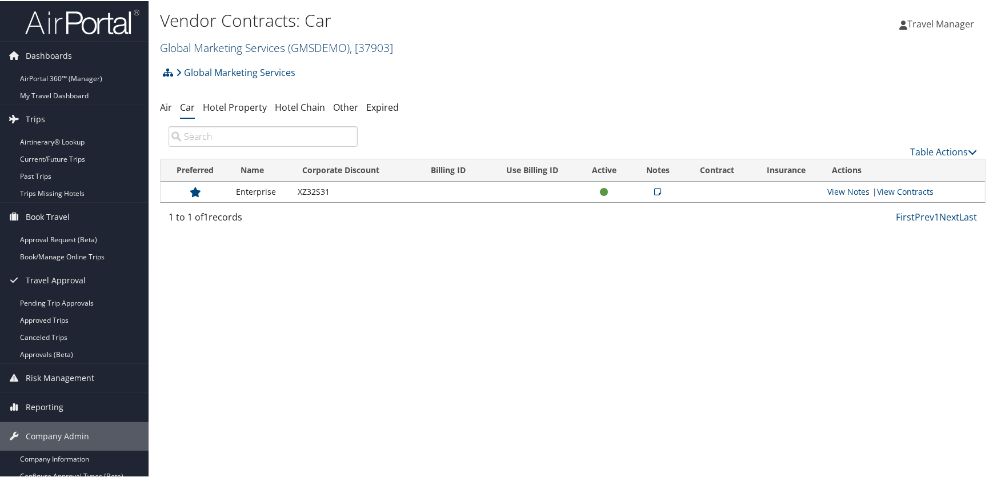
click at [228, 49] on link "Global Marketing Services ( GMSDEMO ) , [ 37903 ]" at bounding box center [276, 46] width 233 height 15
click at [926, 17] on span "Travel Manager" at bounding box center [940, 23] width 67 height 13
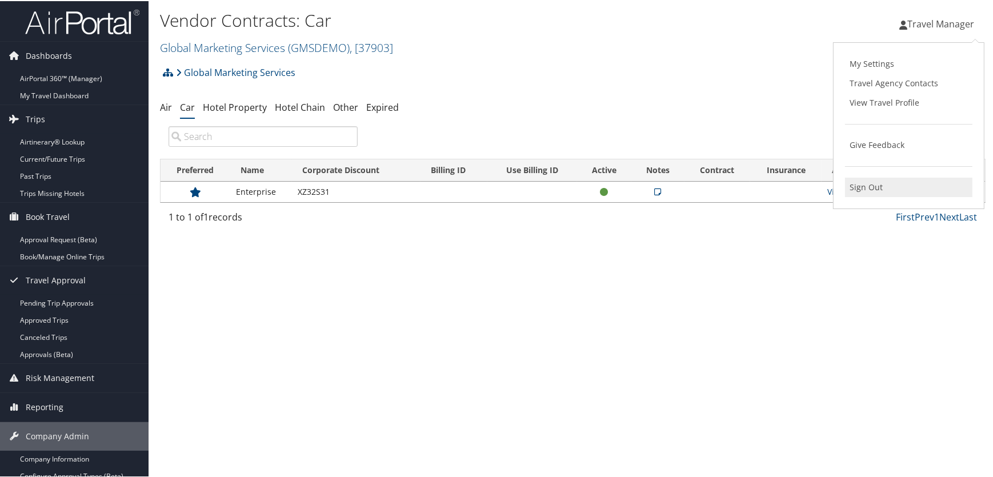
click at [866, 185] on link "Sign Out" at bounding box center [908, 185] width 127 height 19
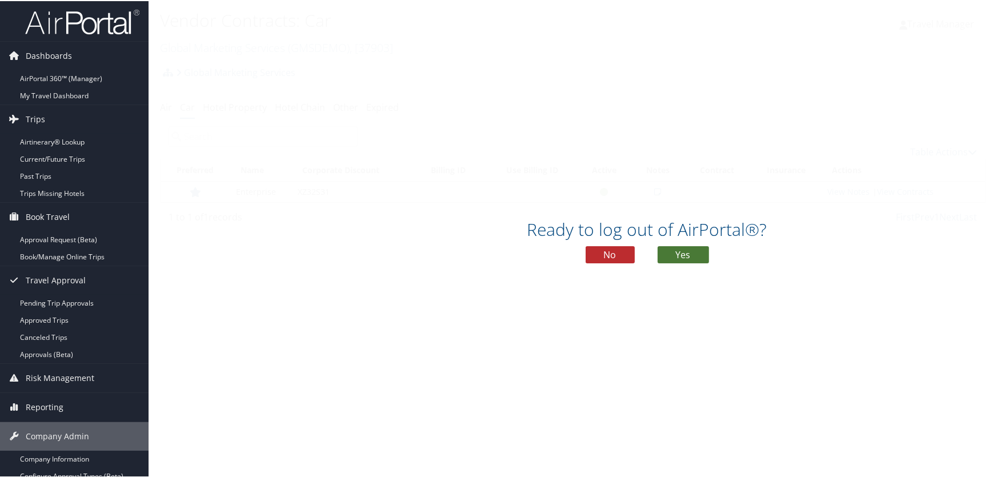
click at [674, 254] on button "Yes" at bounding box center [682, 253] width 51 height 17
